Goal: Check status: Check status

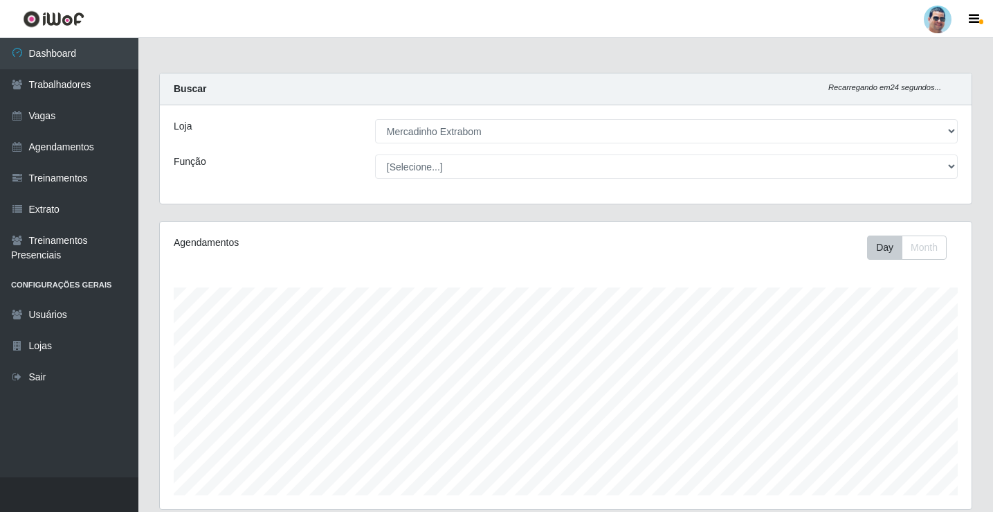
select select "175"
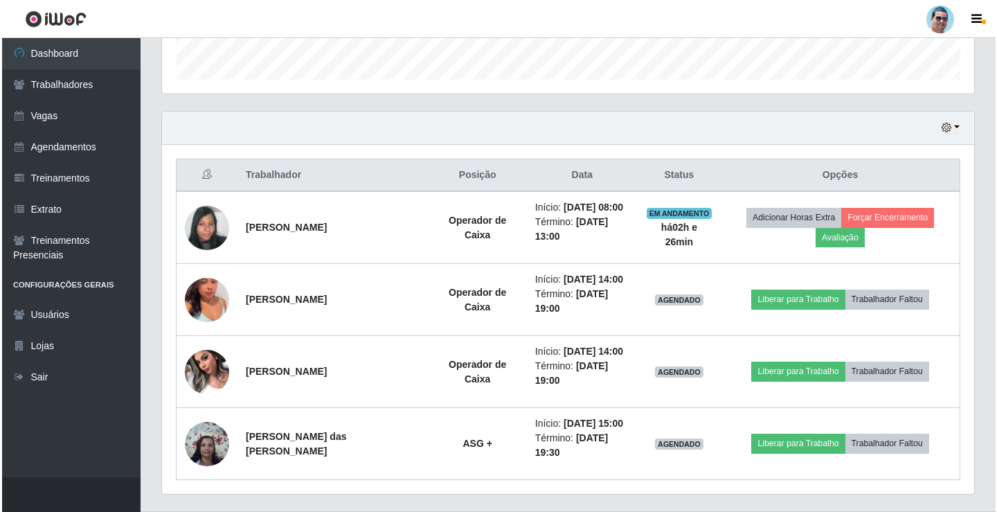
scroll to position [287, 812]
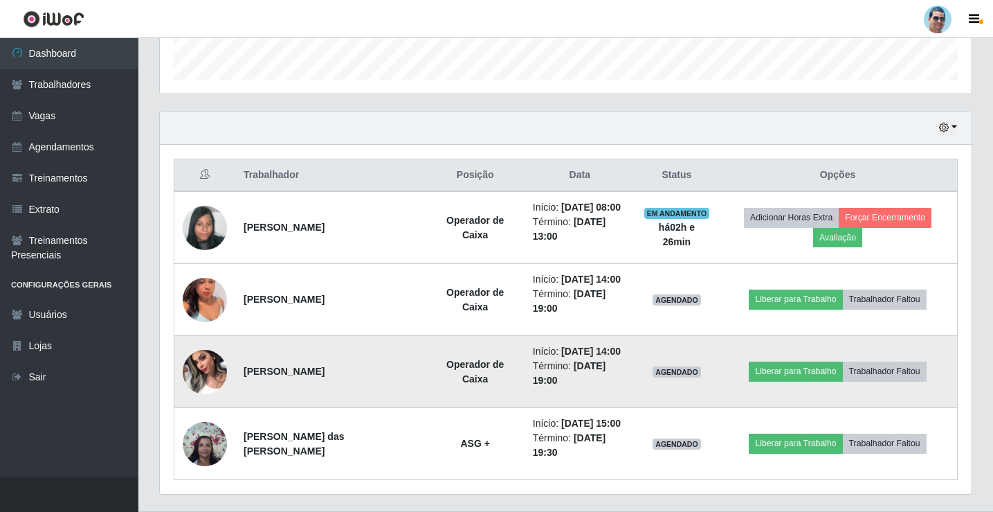
click at [197, 377] on img at bounding box center [205, 371] width 44 height 59
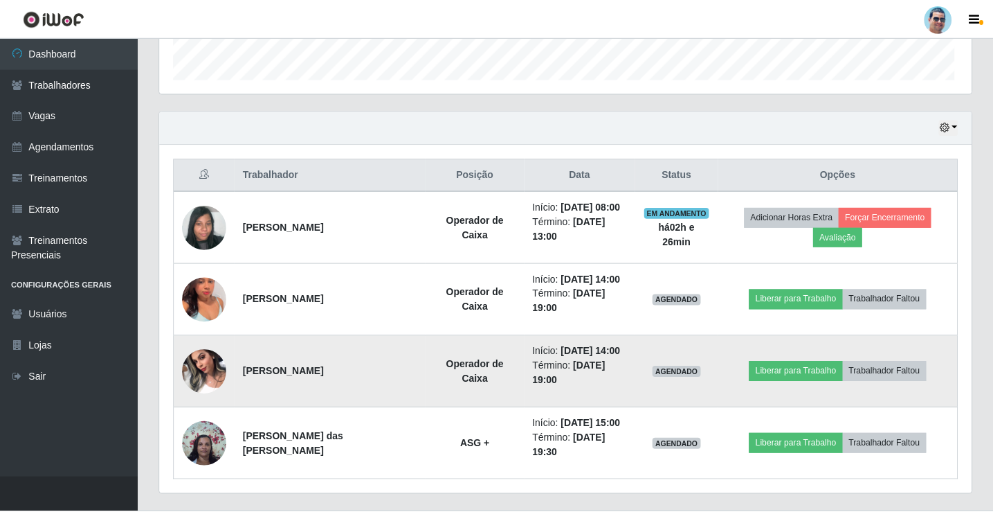
scroll to position [287, 805]
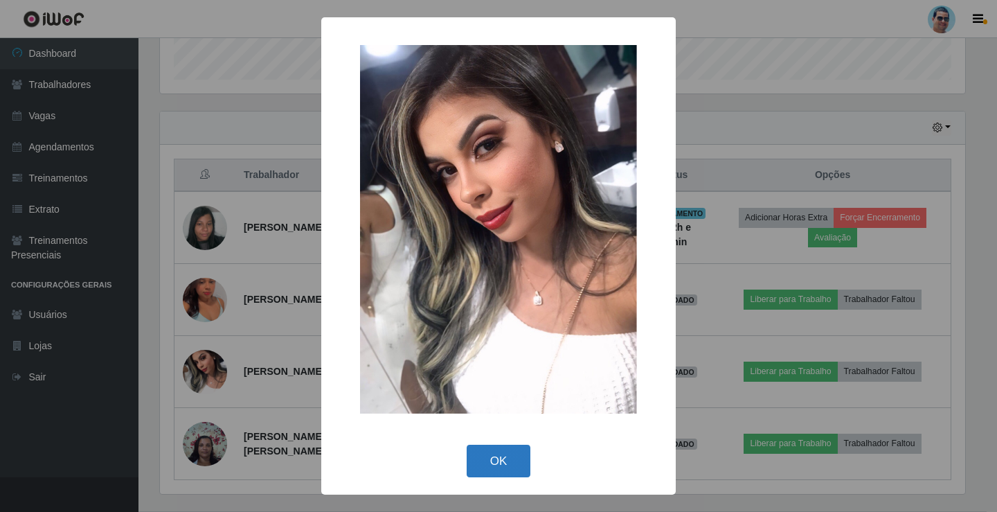
click at [496, 461] on button "OK" at bounding box center [499, 460] width 64 height 33
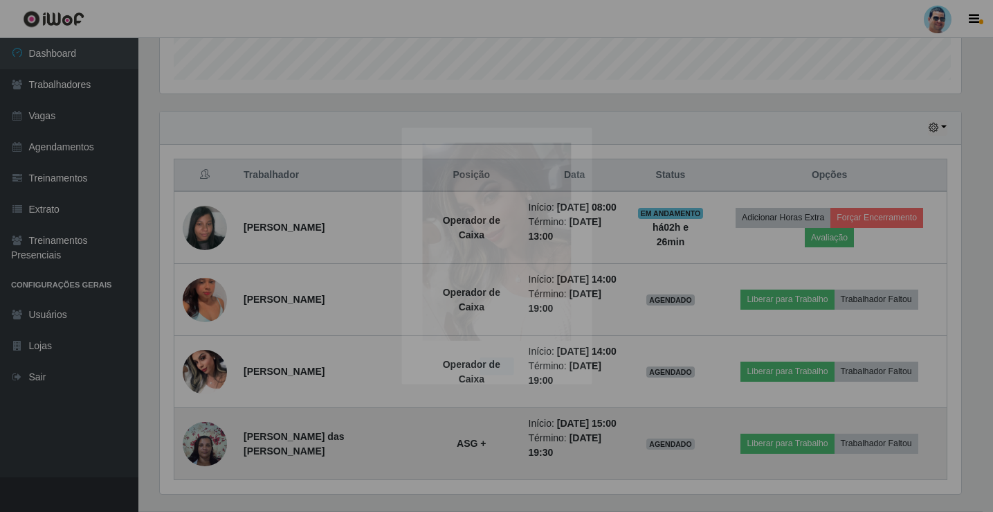
scroll to position [287, 812]
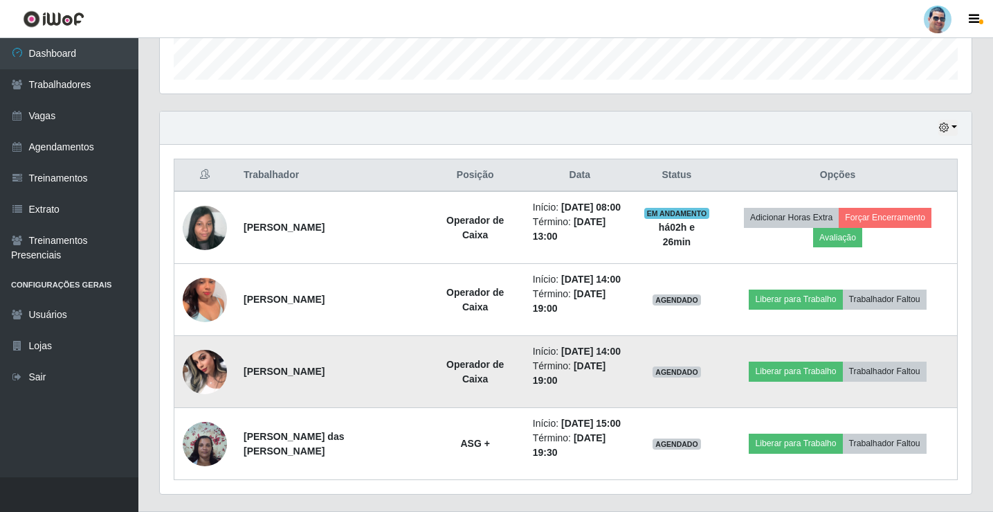
click at [190, 379] on img at bounding box center [205, 371] width 44 height 59
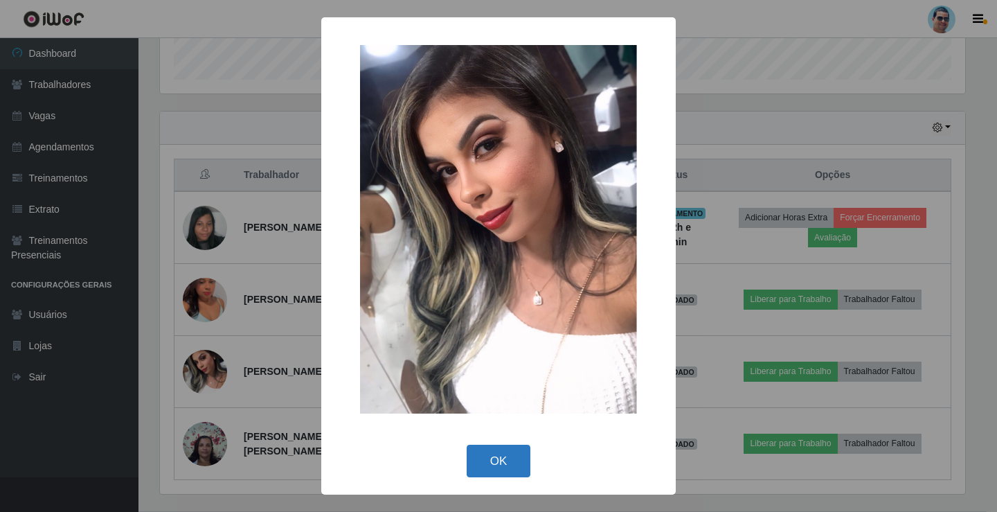
click at [507, 467] on button "OK" at bounding box center [499, 460] width 64 height 33
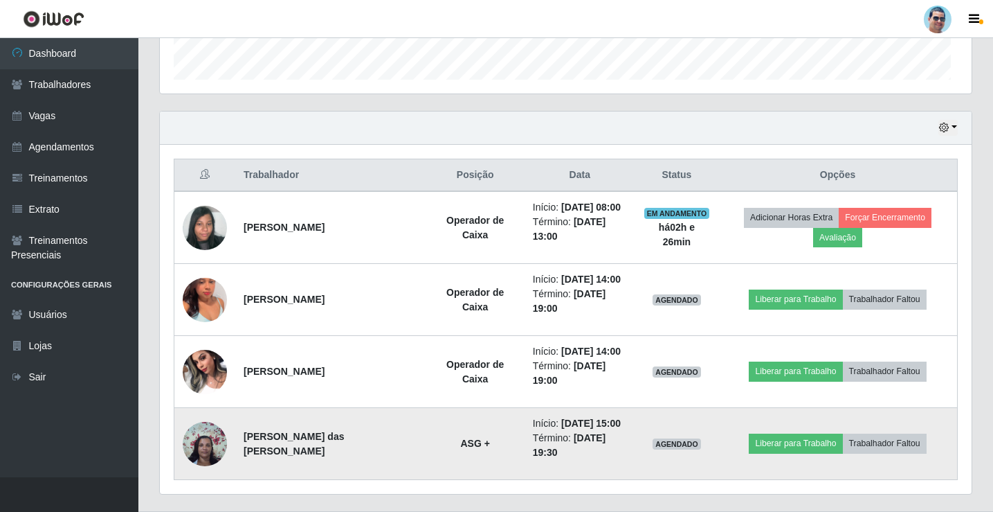
scroll to position [287, 812]
click at [212, 449] on img at bounding box center [205, 443] width 44 height 59
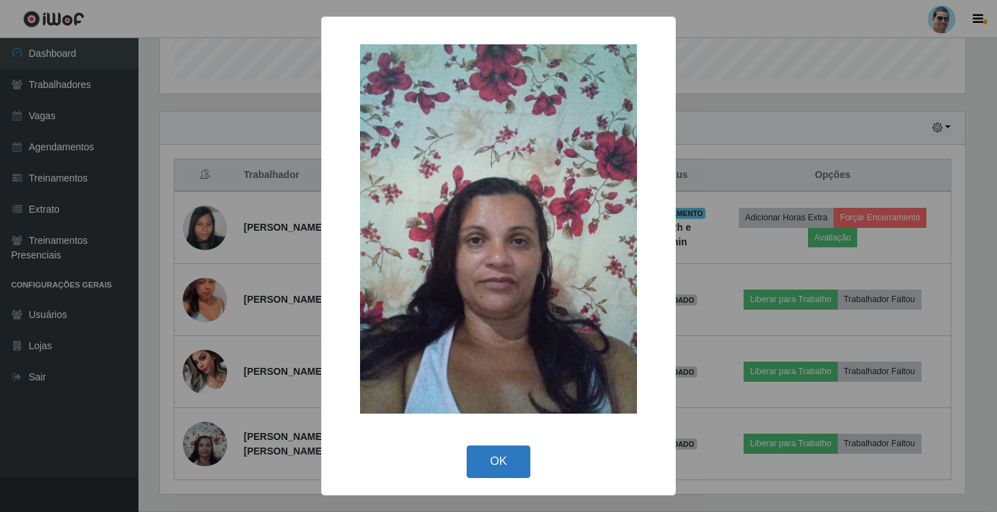
click at [511, 470] on button "OK" at bounding box center [499, 461] width 64 height 33
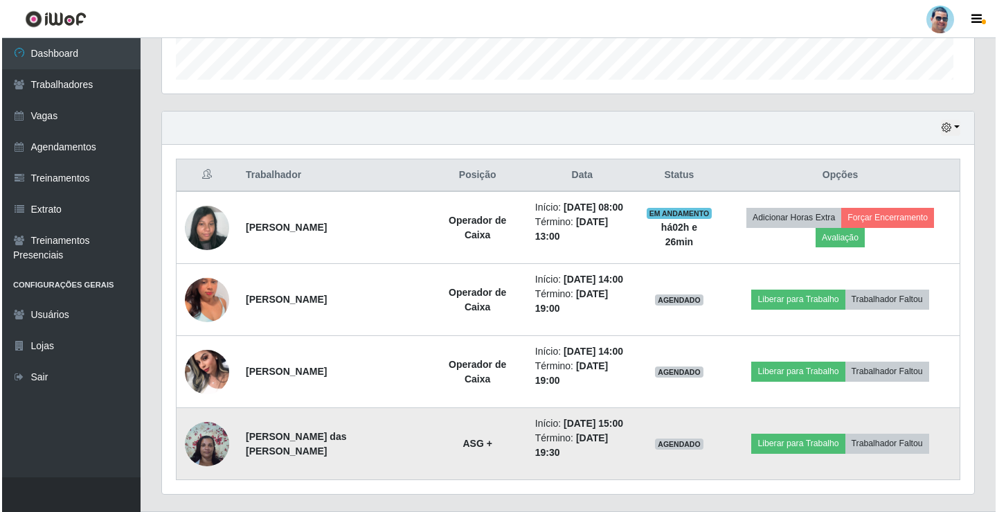
scroll to position [287, 812]
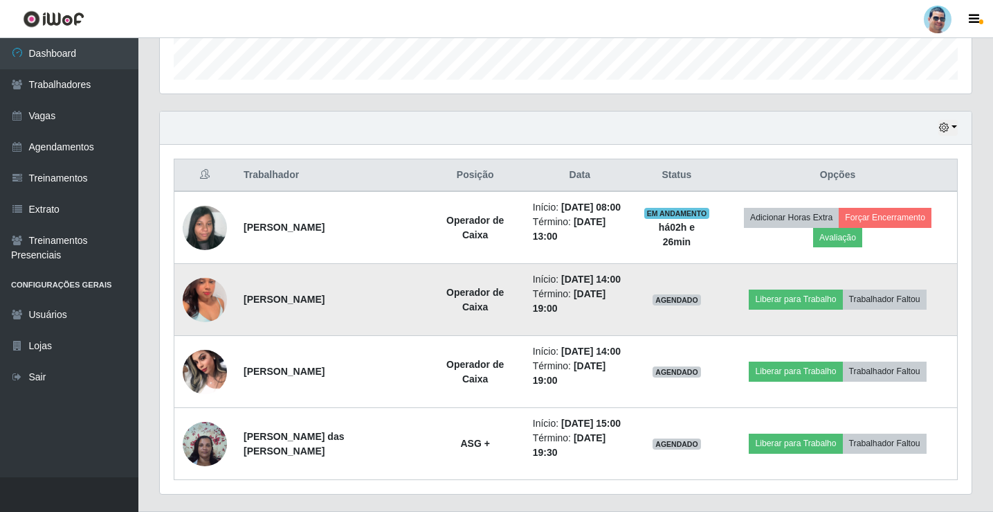
click at [214, 298] on img at bounding box center [205, 299] width 44 height 79
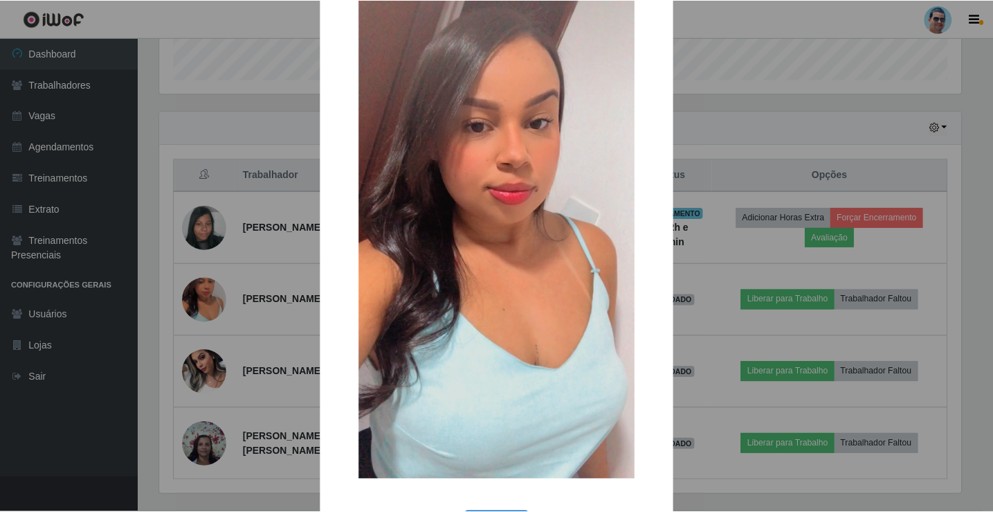
scroll to position [102, 0]
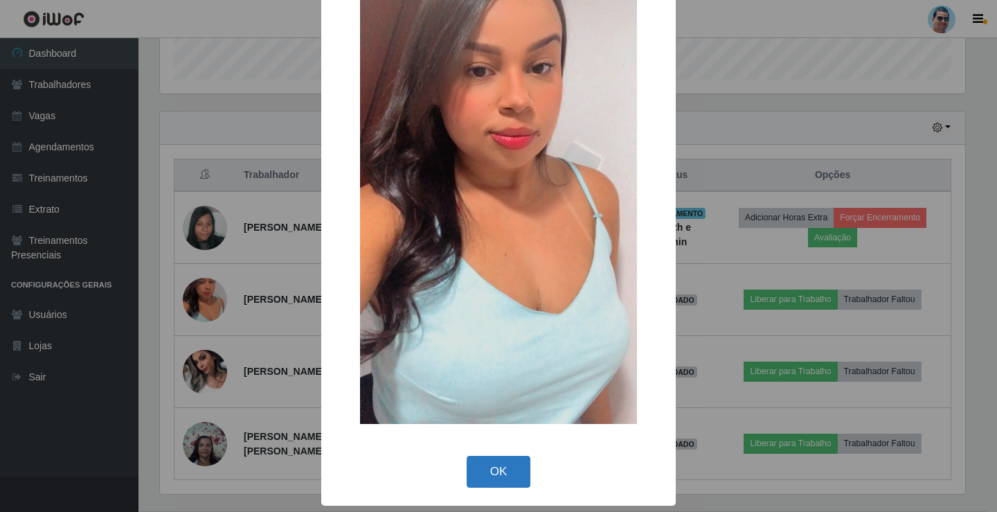
click at [467, 466] on button "OK" at bounding box center [499, 472] width 64 height 33
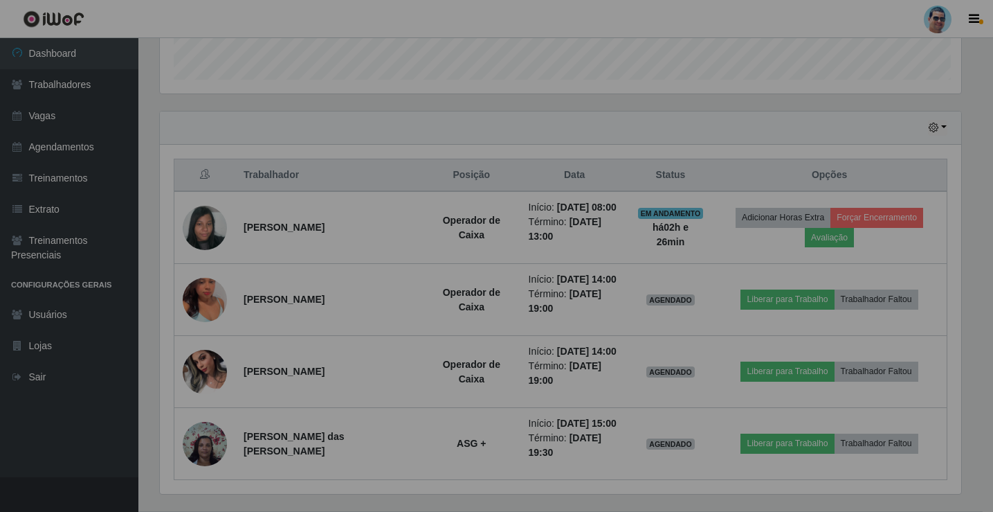
scroll to position [287, 812]
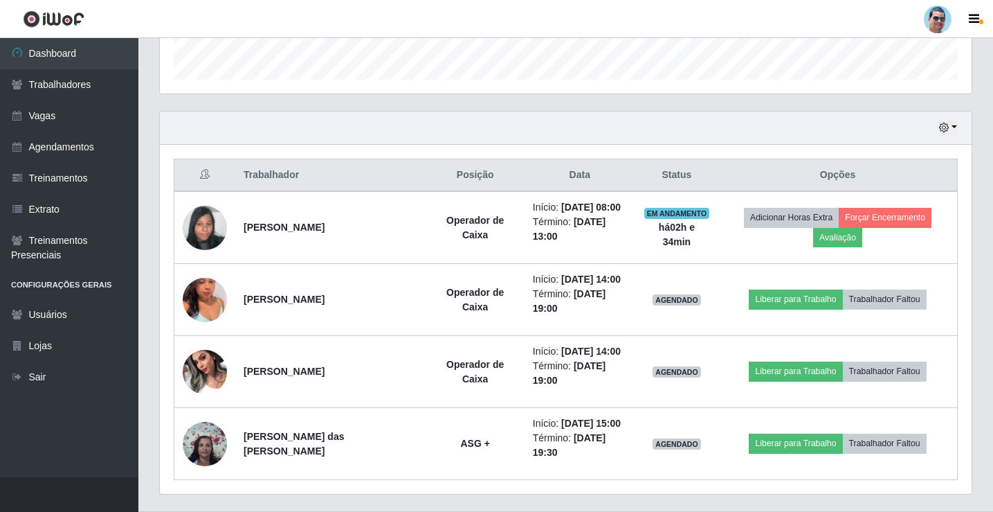
click at [461, 498] on div "Hoje 1 dia 3 dias 1 Semana Não encerrados Trabalhador Posição Data Status Opçõe…" at bounding box center [566, 311] width 834 height 400
